Goal: Find specific page/section: Find specific page/section

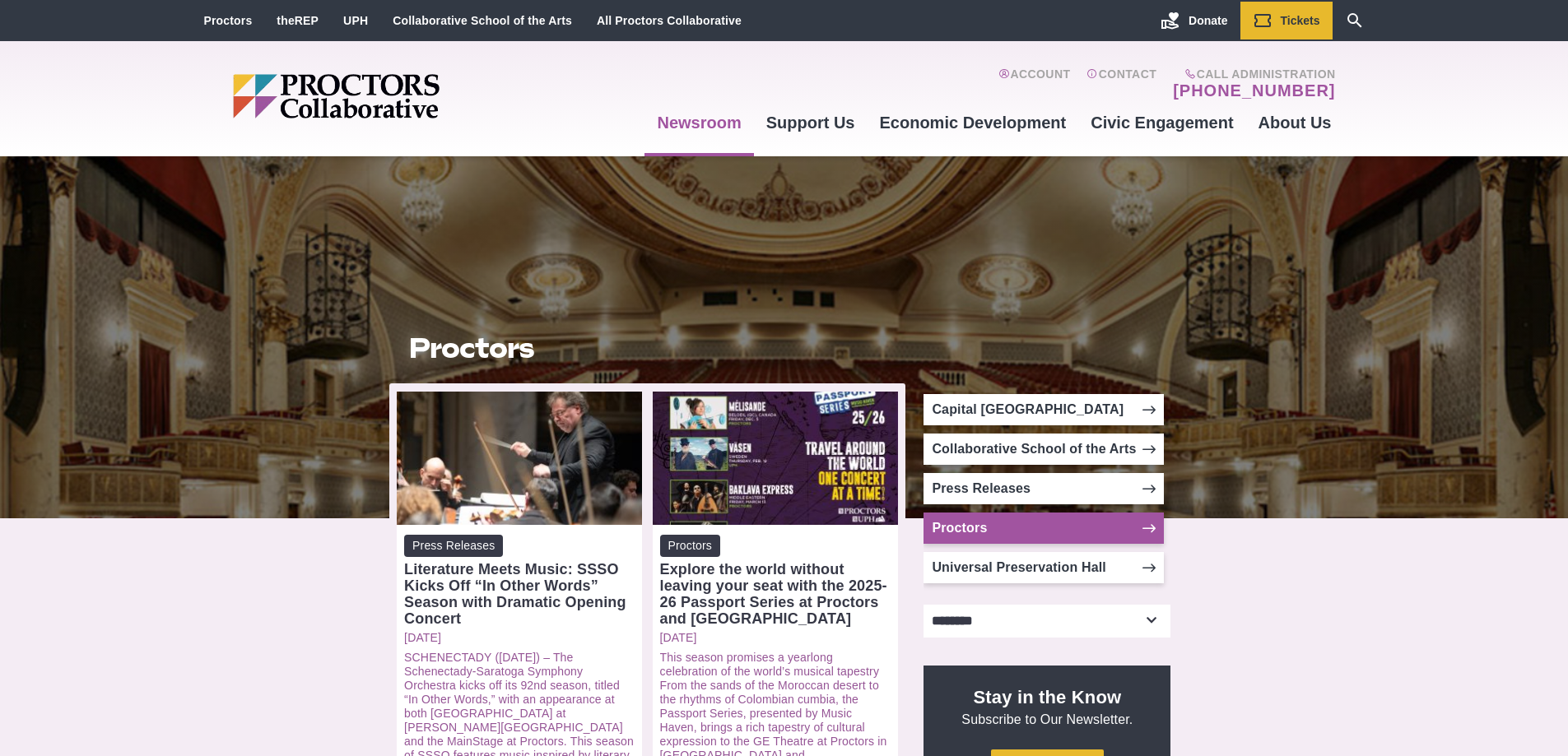
click at [967, 526] on link "Proctors" at bounding box center [1044, 528] width 240 height 31
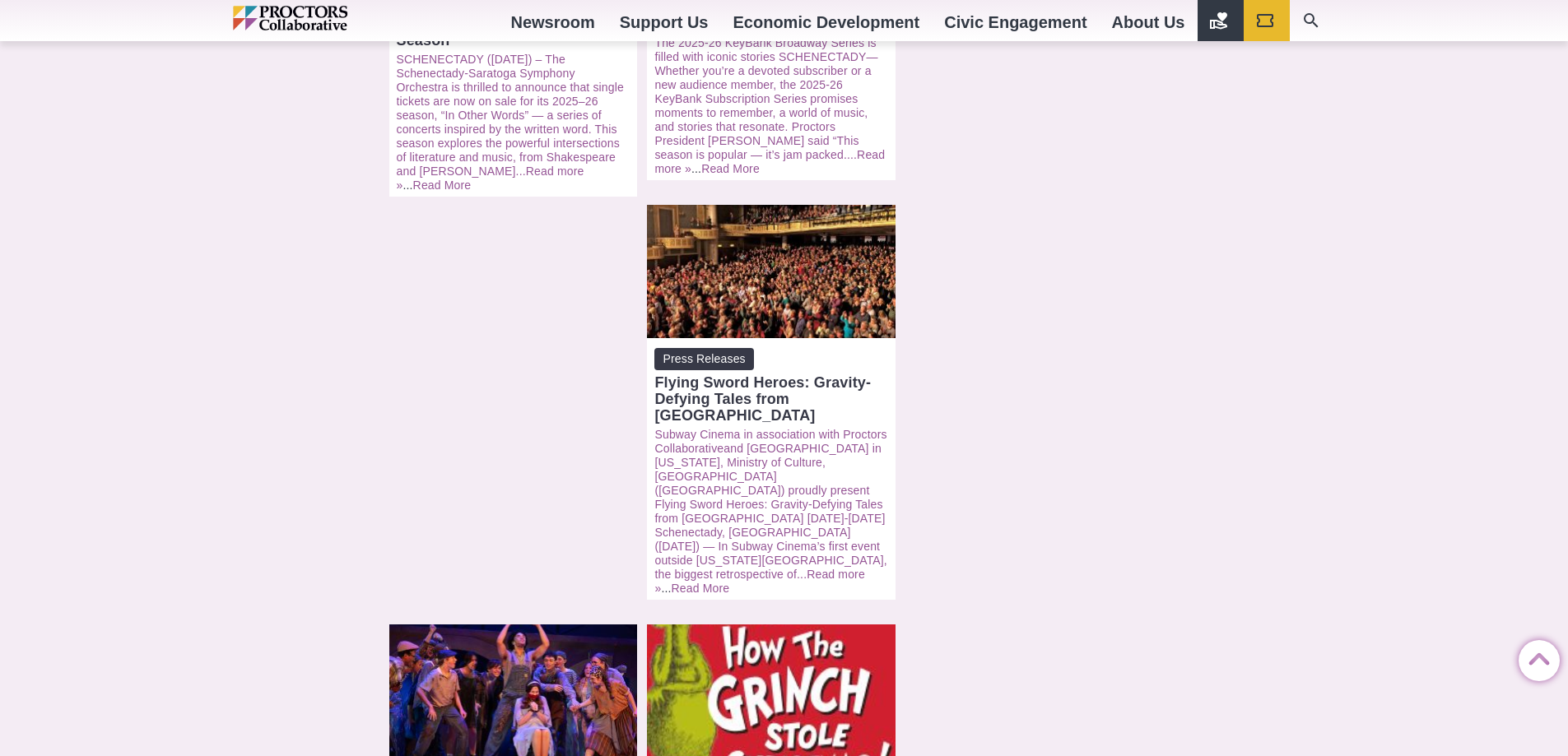
scroll to position [1728, 0]
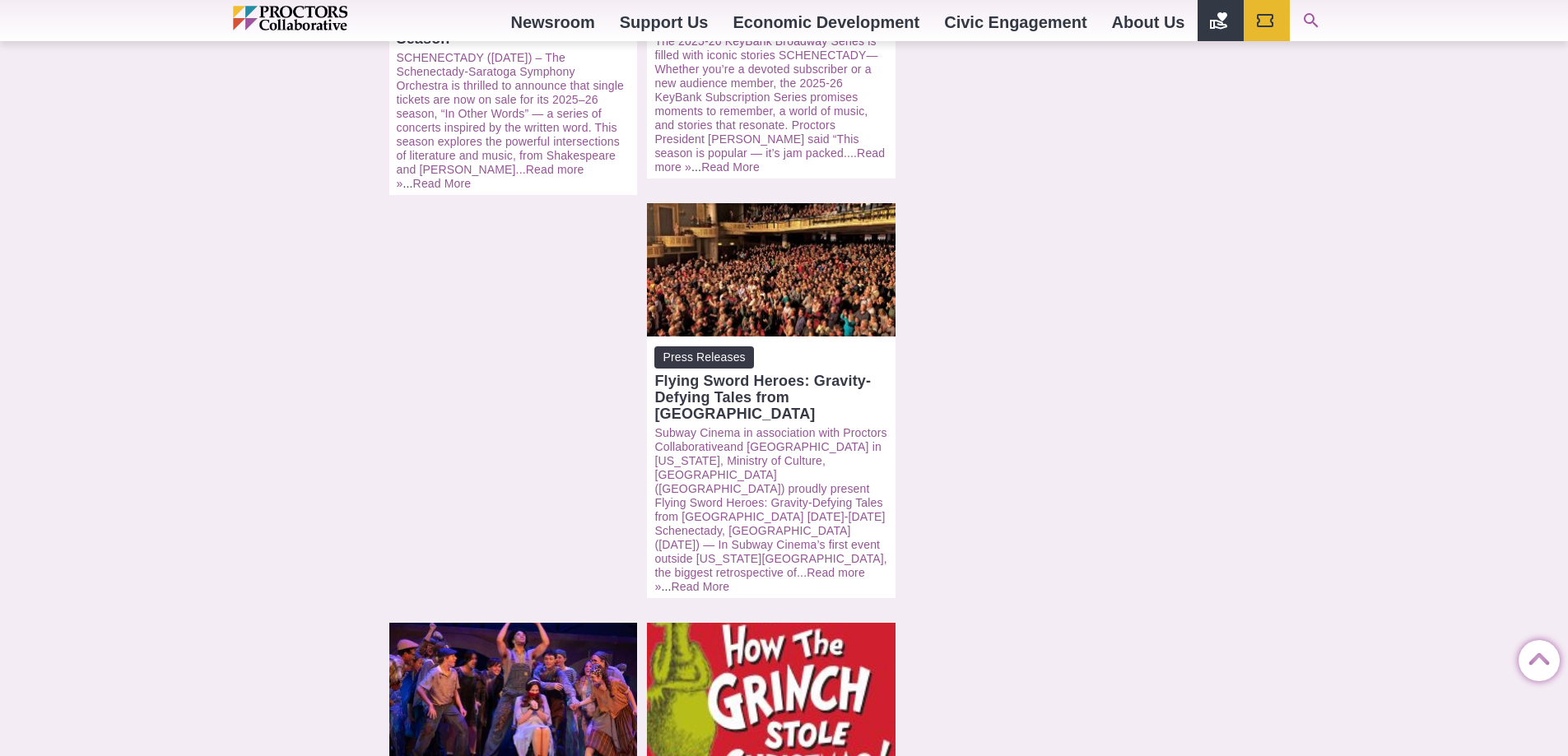
click at [1305, 14] on icon "Search" at bounding box center [1311, 21] width 20 height 20
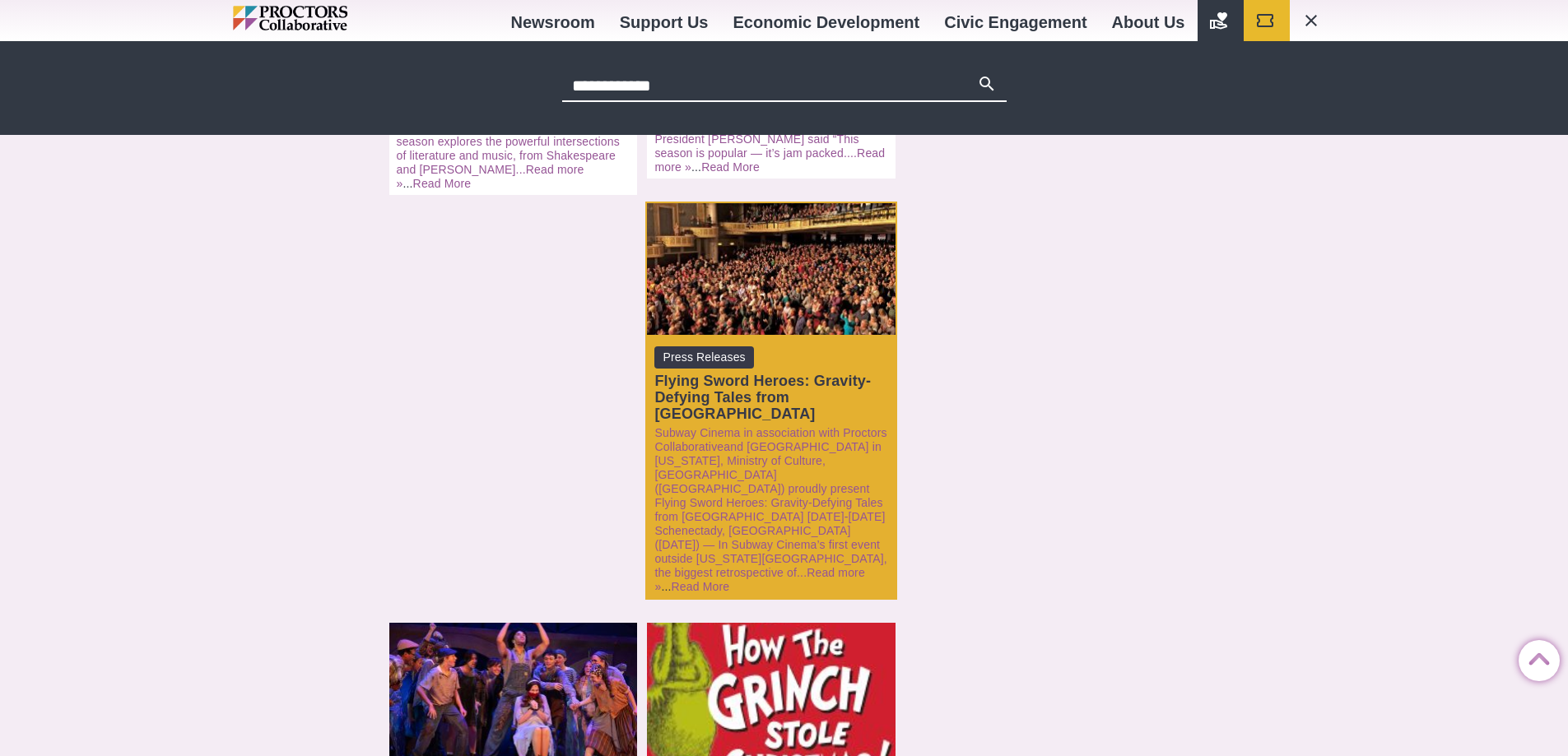
type input "**********"
click at [977, 74] on button "Search" at bounding box center [987, 86] width 20 height 23
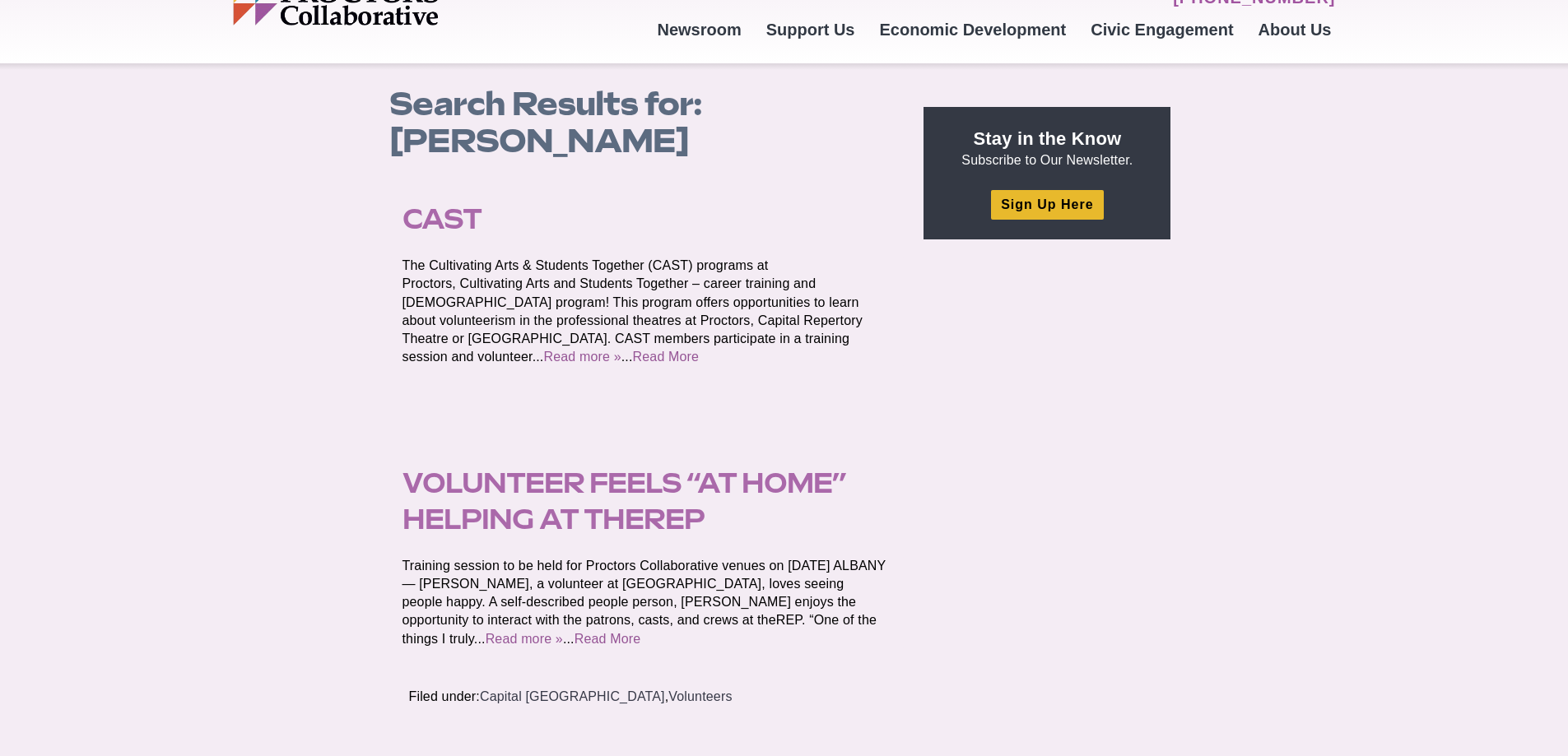
scroll to position [247, 0]
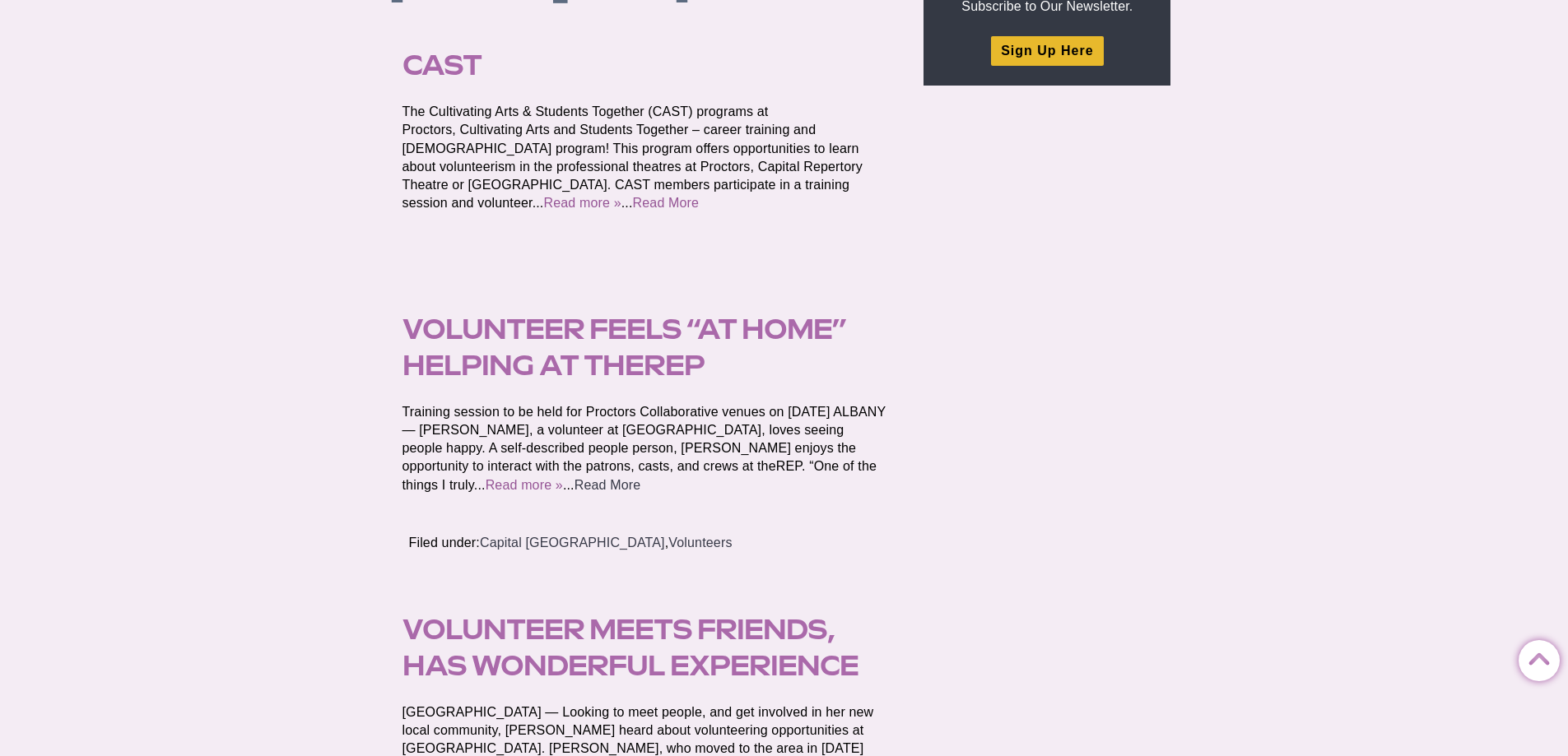
click at [575, 482] on link "Read More" at bounding box center [608, 484] width 67 height 14
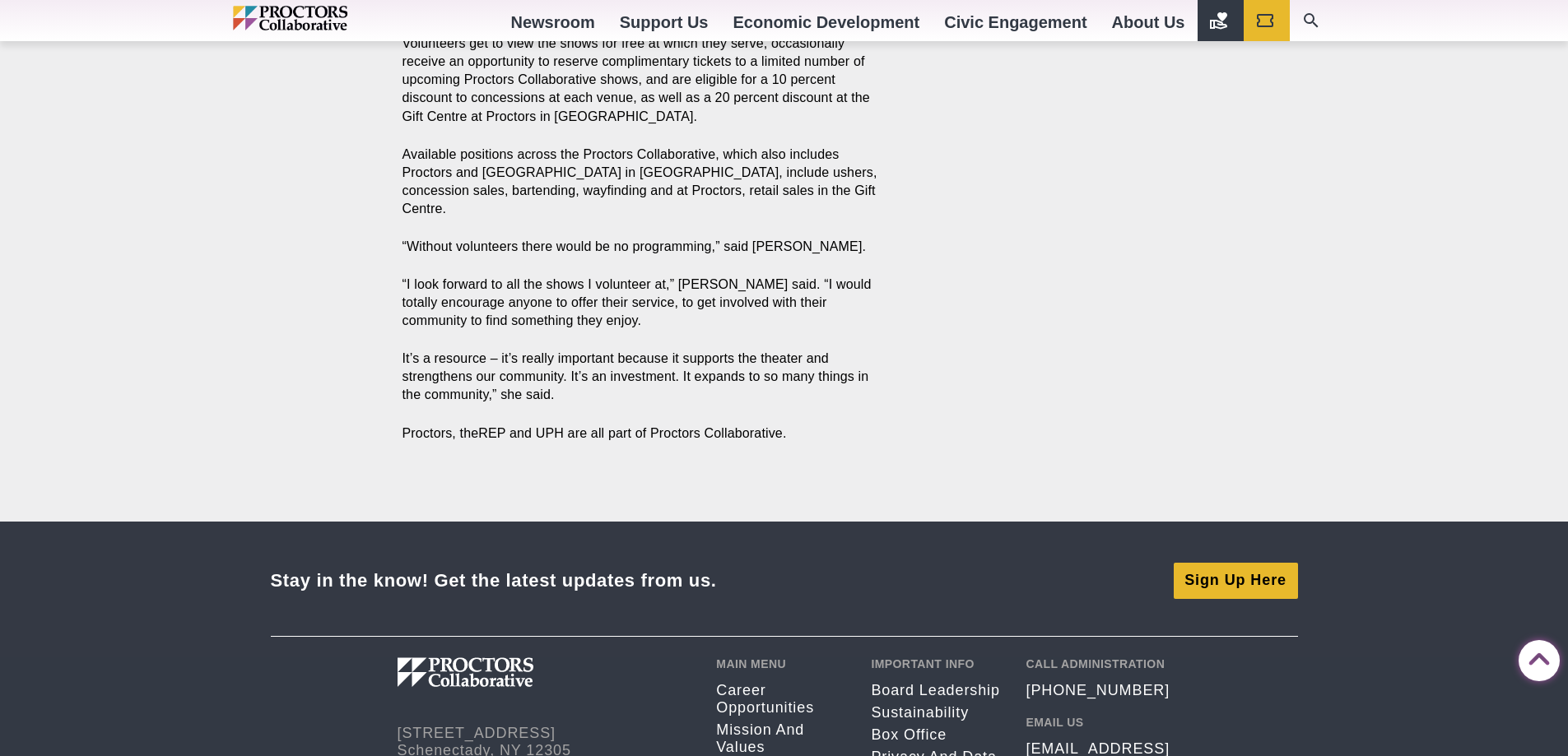
scroll to position [1810, 0]
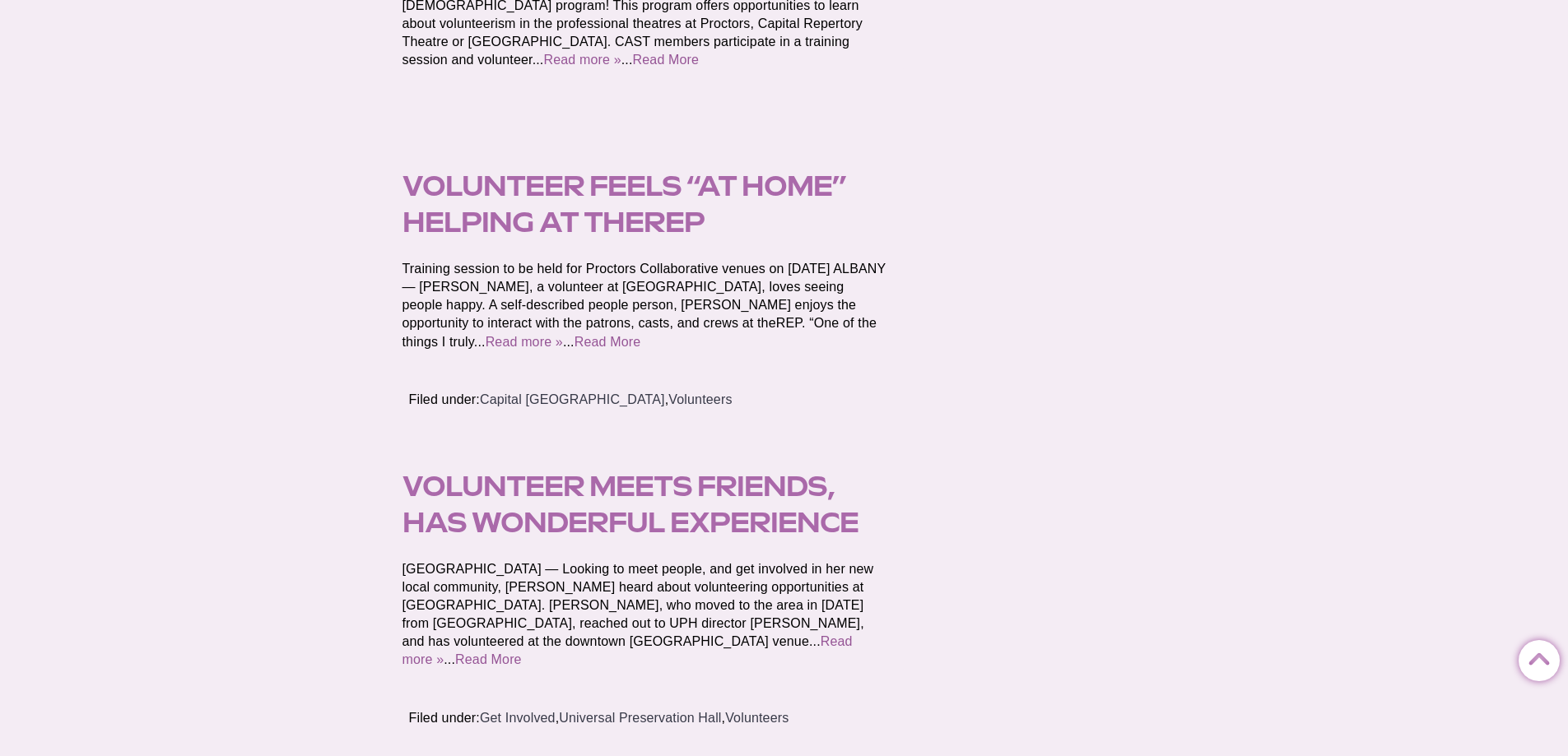
scroll to position [411, 0]
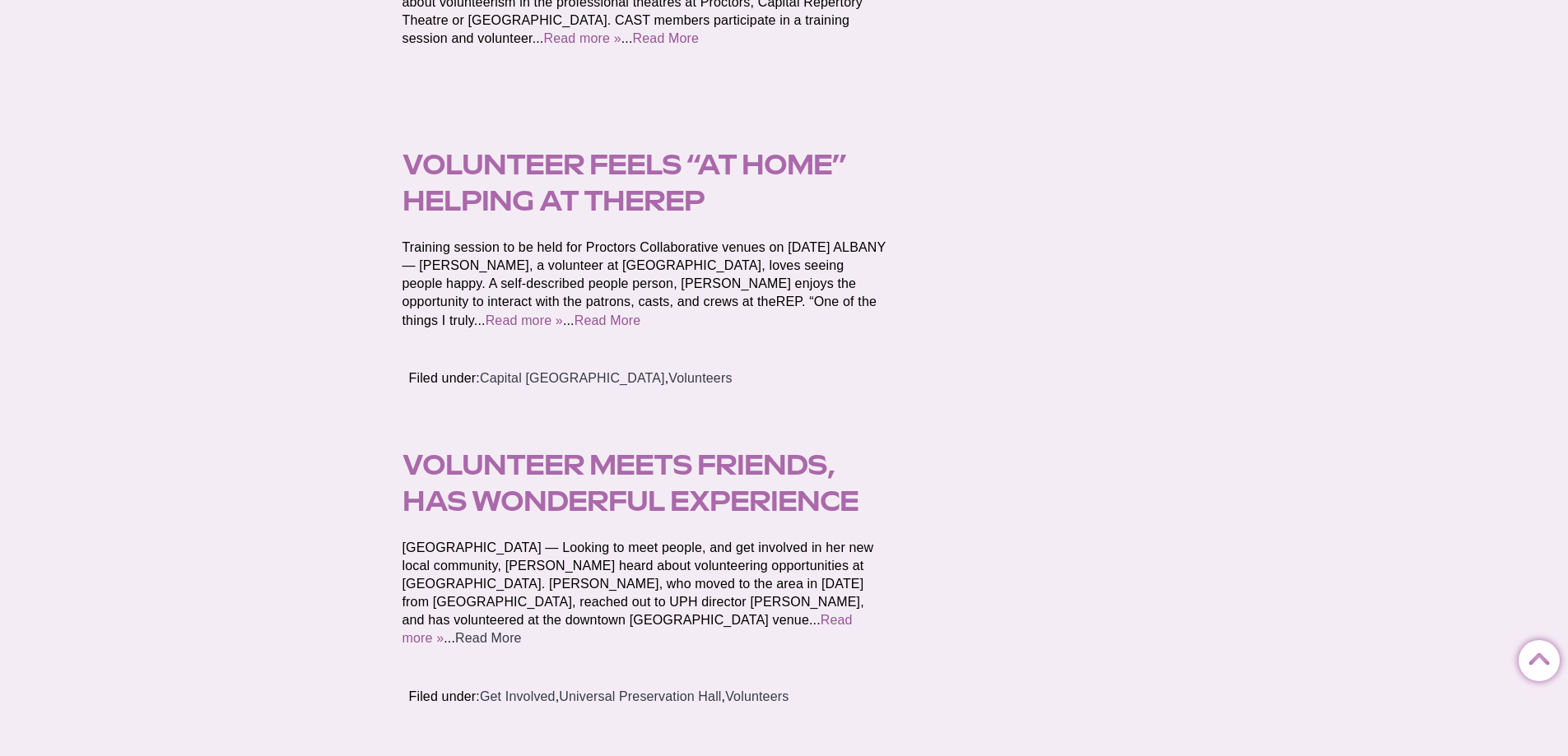
click at [522, 631] on link "Read More" at bounding box center [488, 638] width 67 height 14
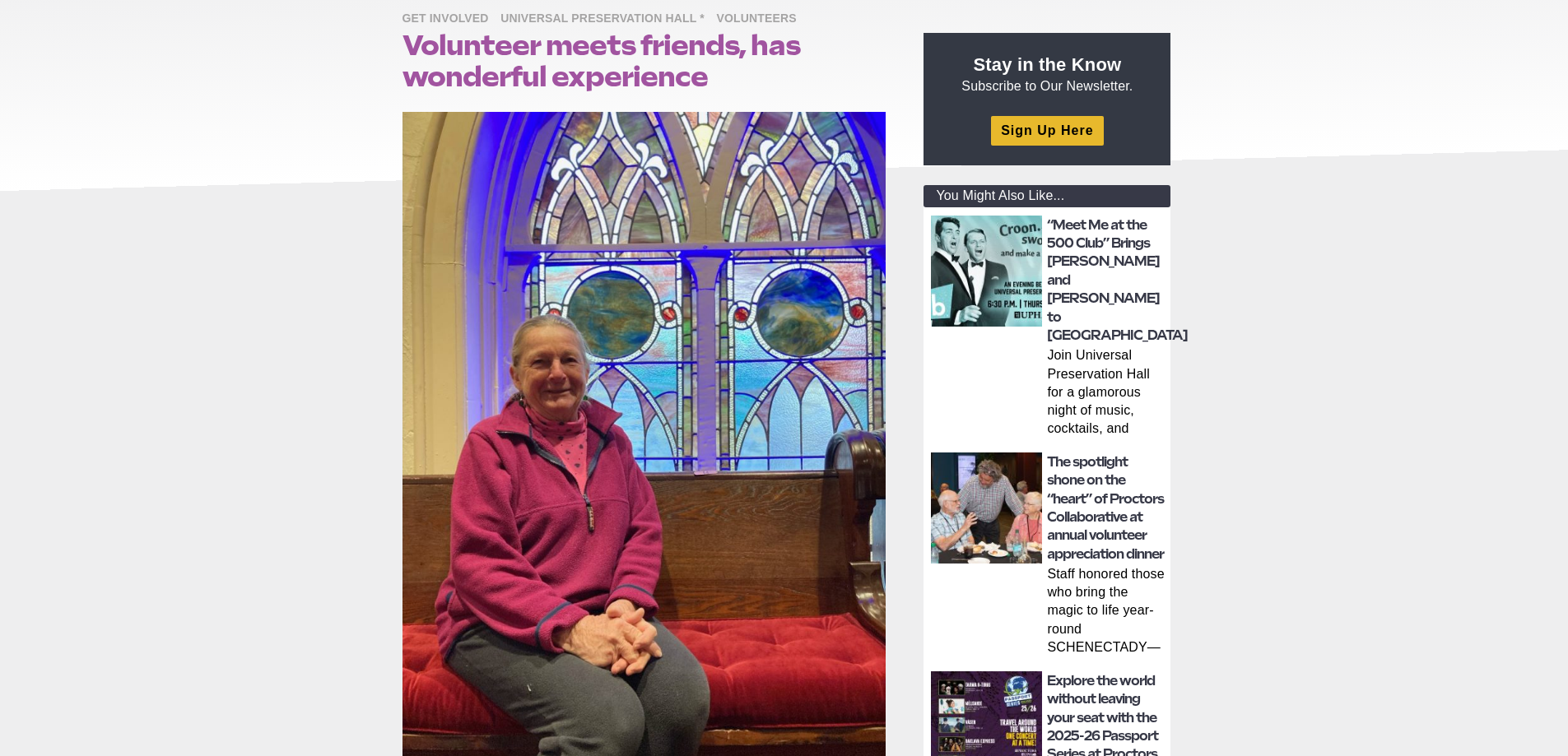
scroll to position [329, 0]
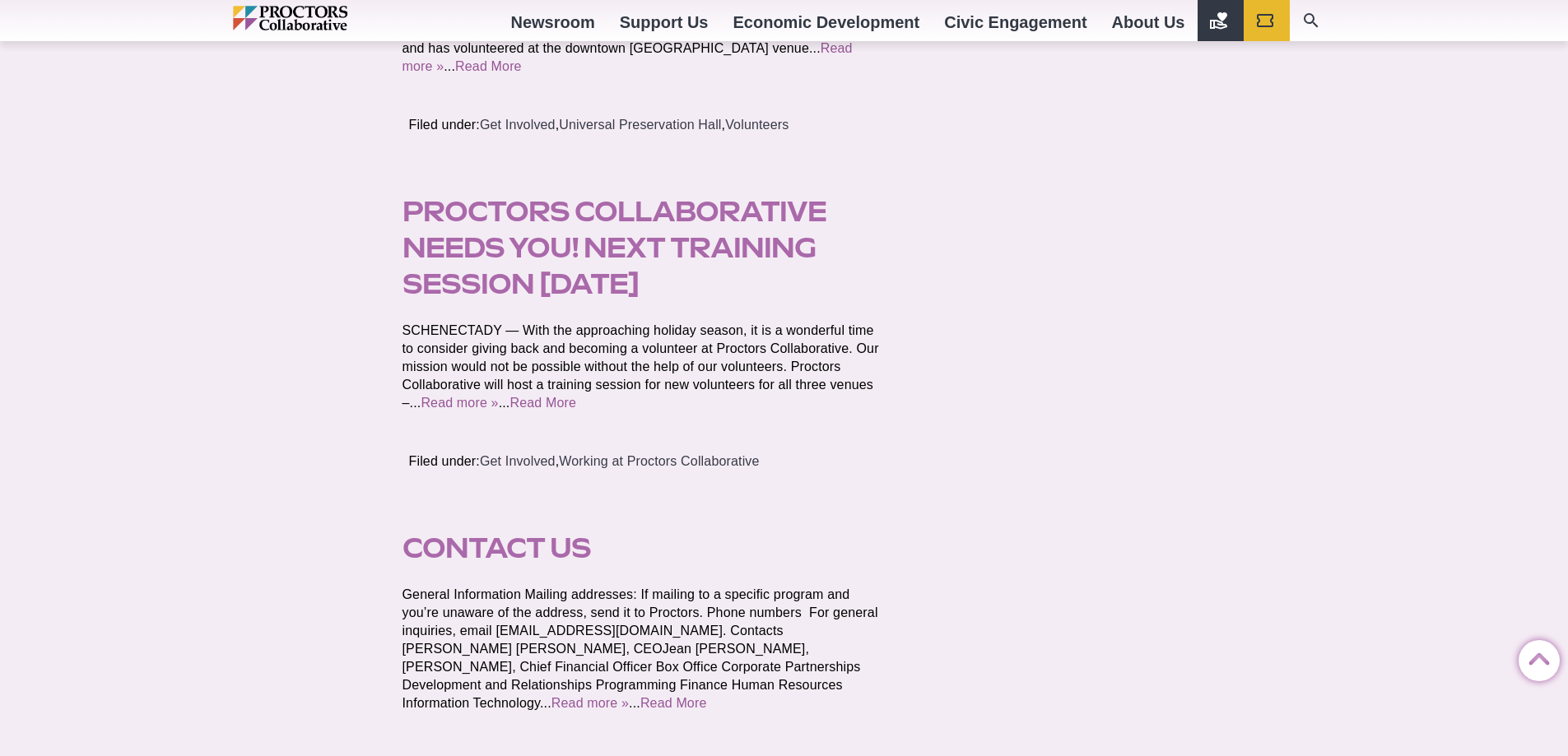
scroll to position [987, 0]
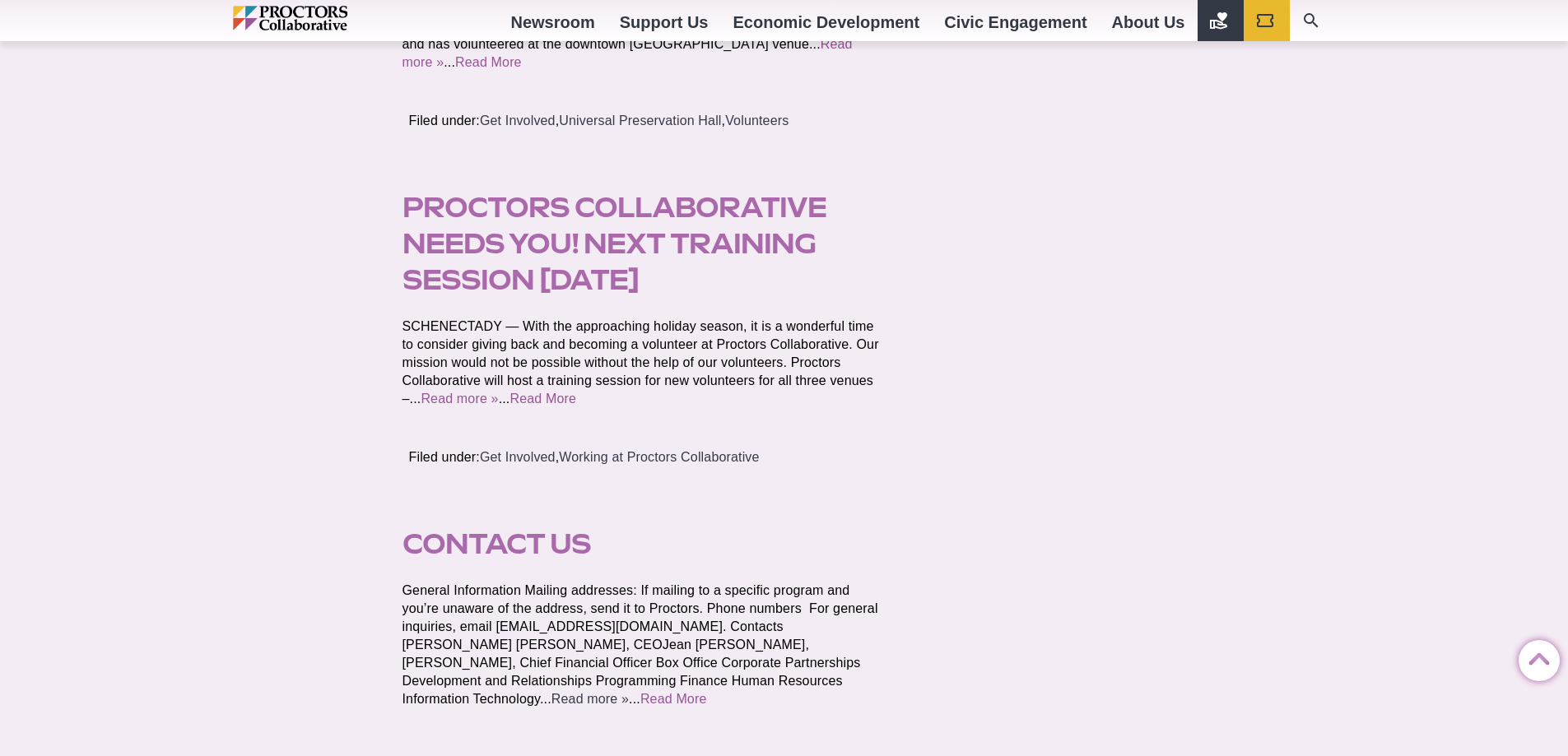
click at [629, 692] on link "Read more »" at bounding box center [590, 698] width 78 height 14
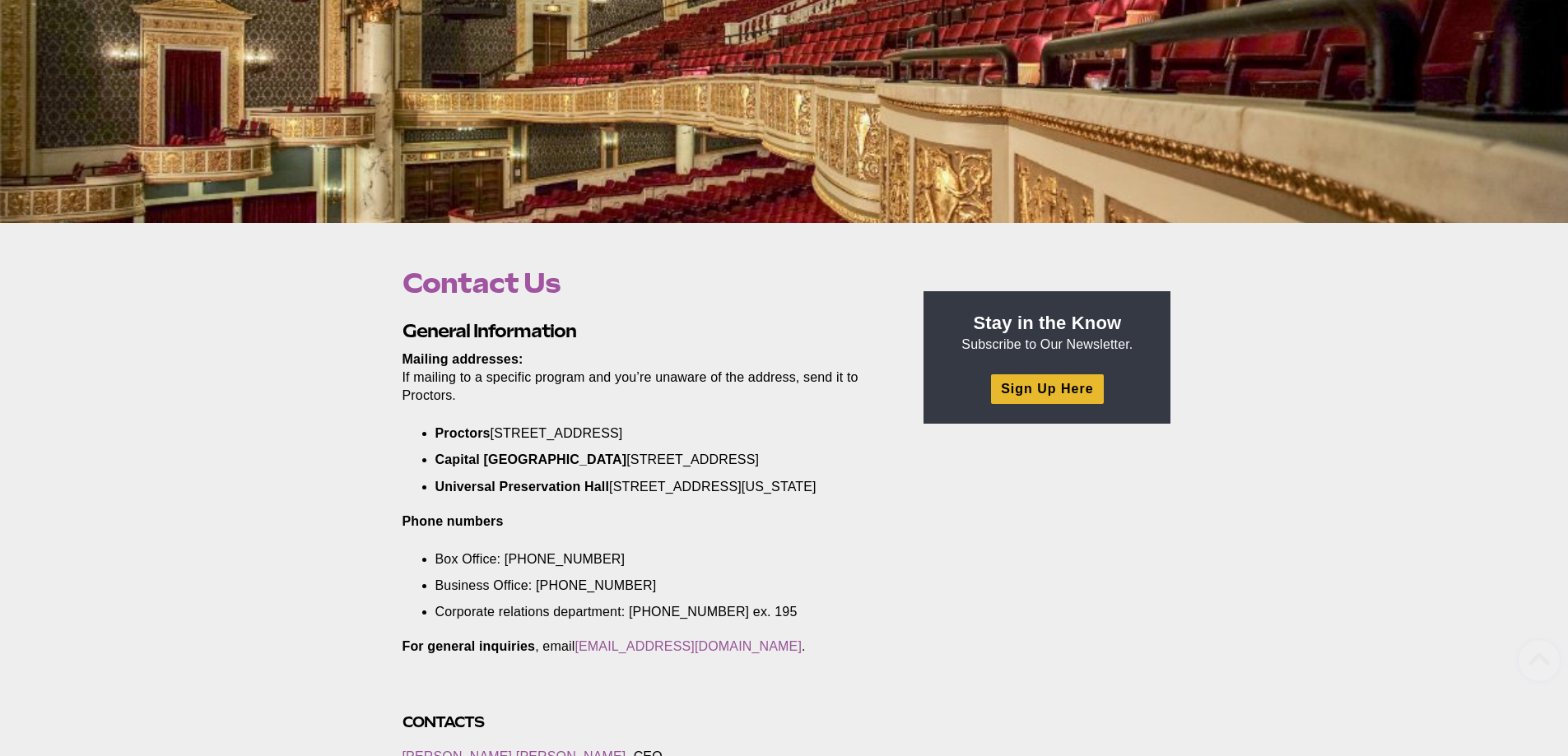
scroll to position [329, 0]
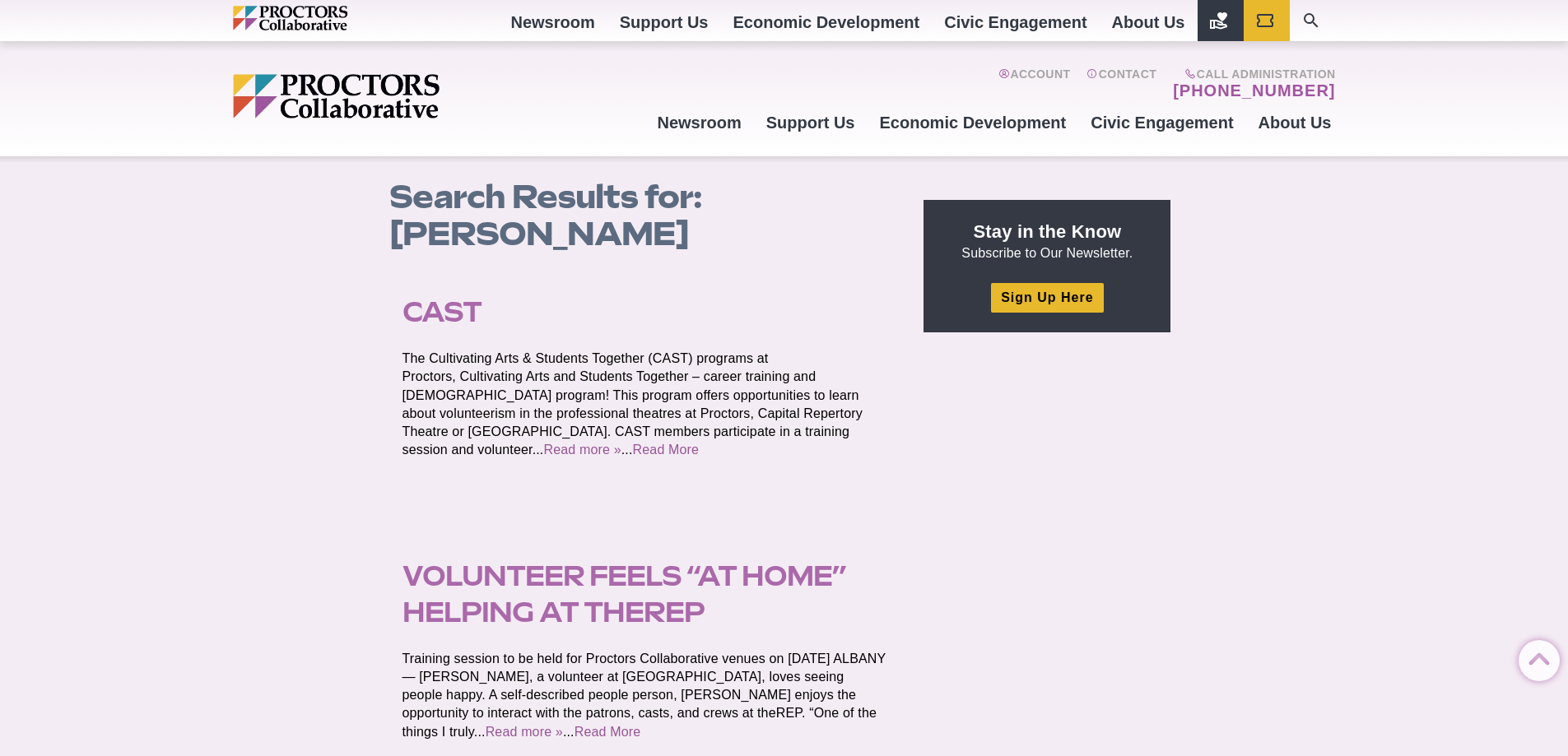
scroll to position [985, 0]
